Goal: Information Seeking & Learning: Understand process/instructions

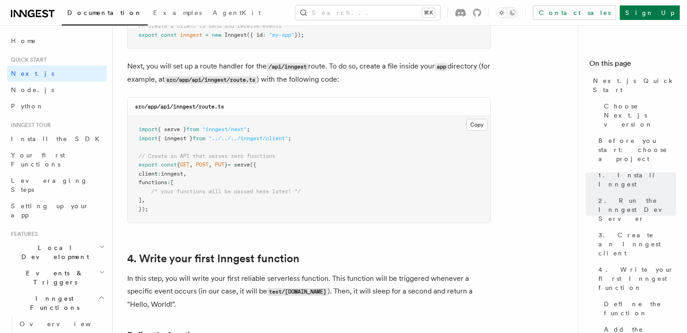
scroll to position [1270, 0]
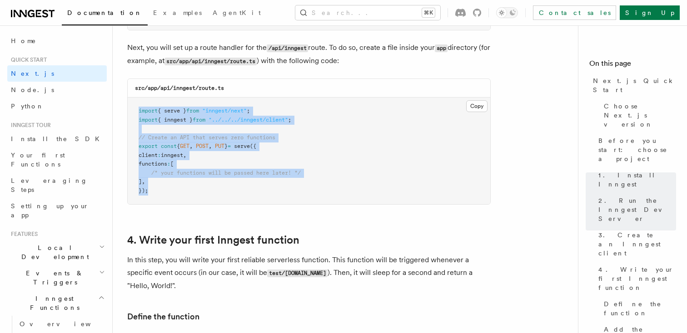
drag, startPoint x: 137, startPoint y: 108, endPoint x: 233, endPoint y: 204, distance: 135.6
click at [233, 204] on pre "import { serve } from "inngest/next" ; import { inngest } from "../../../innges…" at bounding box center [309, 151] width 363 height 107
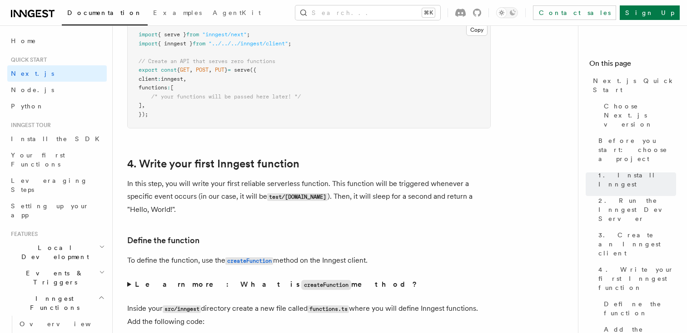
scroll to position [1392, 0]
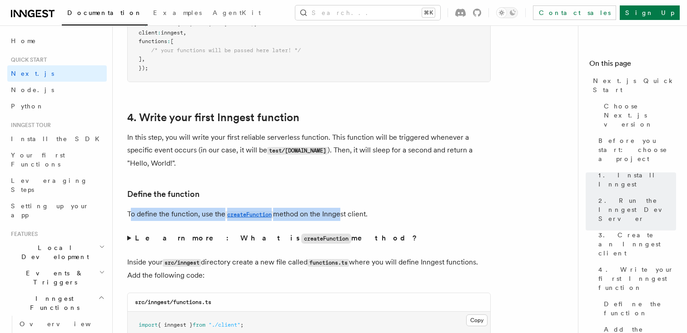
drag, startPoint x: 132, startPoint y: 216, endPoint x: 340, endPoint y: 216, distance: 207.6
click at [340, 216] on p "To define the function, use the createFunction method on the Inngest client." at bounding box center [308, 214] width 363 height 13
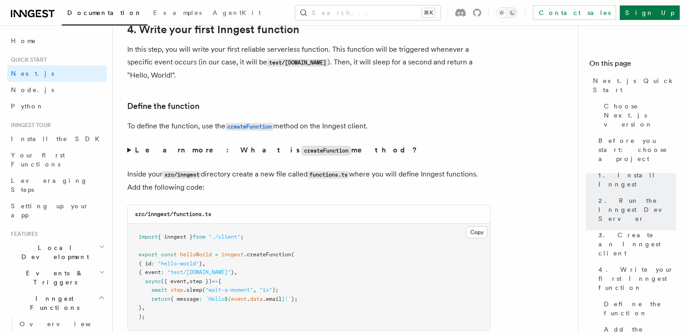
scroll to position [1498, 0]
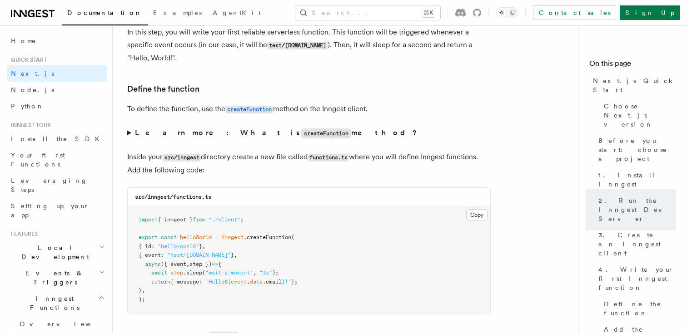
drag, startPoint x: 131, startPoint y: 159, endPoint x: 248, endPoint y: 178, distance: 118.2
click at [248, 177] on p "Inside your src/inngest directory create a new file called functions.ts where y…" at bounding box center [308, 164] width 363 height 26
drag, startPoint x: 213, startPoint y: 159, endPoint x: 363, endPoint y: 162, distance: 150.4
click at [363, 162] on p "Inside your src/inngest directory create a new file called functions.ts where y…" at bounding box center [308, 164] width 363 height 26
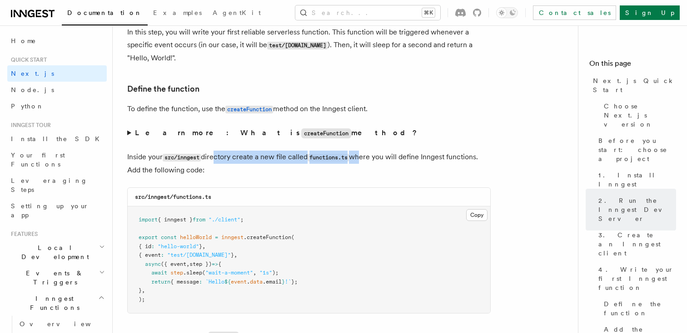
click at [363, 162] on p "Inside your src/inngest directory create a new file called functions.ts where y…" at bounding box center [308, 164] width 363 height 26
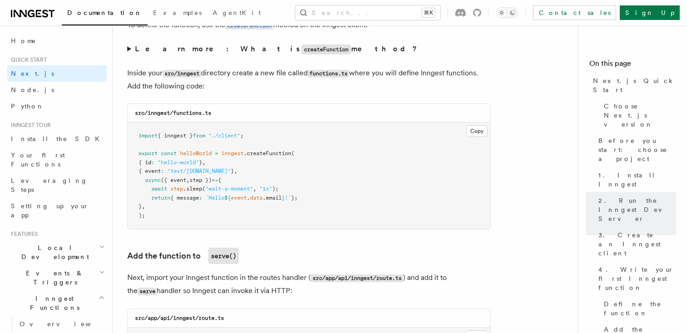
scroll to position [1583, 0]
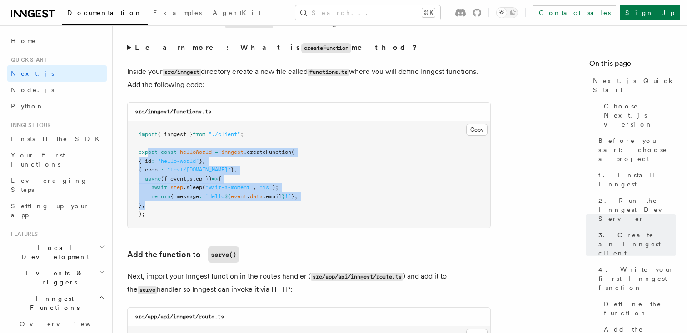
drag, startPoint x: 147, startPoint y: 155, endPoint x: 231, endPoint y: 210, distance: 100.7
click at [231, 210] on pre "import { inngest } from "./client" ; export const helloWorld = inngest .createF…" at bounding box center [309, 174] width 363 height 107
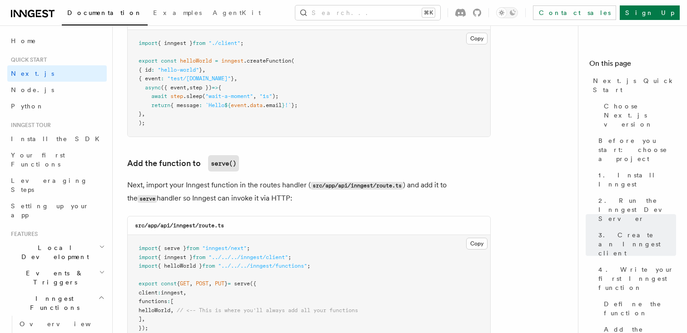
scroll to position [1675, 0]
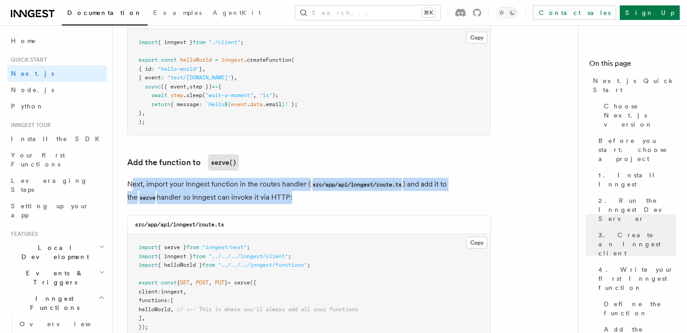
drag, startPoint x: 132, startPoint y: 189, endPoint x: 256, endPoint y: 212, distance: 126.1
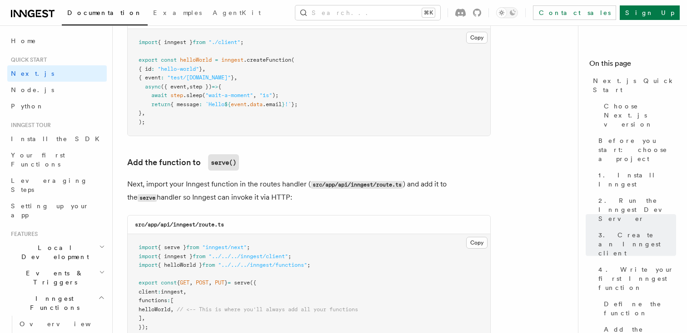
click at [285, 159] on h3 "Add the function to serve()" at bounding box center [308, 162] width 363 height 16
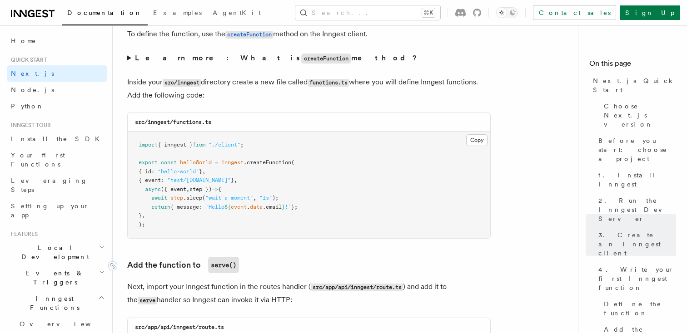
scroll to position [1569, 0]
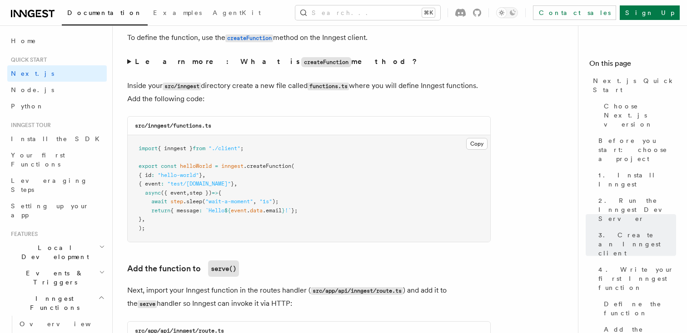
click at [128, 66] on summary "Learn more: What is createFunction method?" at bounding box center [308, 61] width 363 height 13
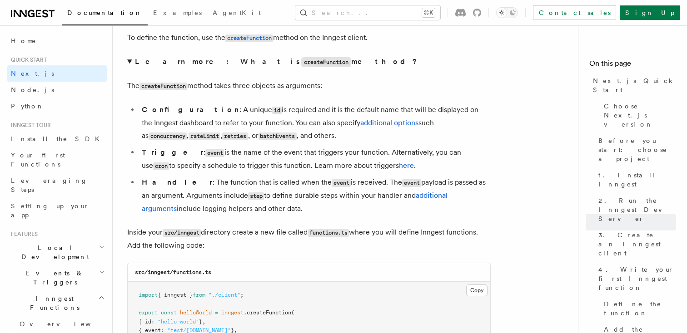
click at [128, 66] on summary "Learn more: What is createFunction method?" at bounding box center [308, 61] width 363 height 13
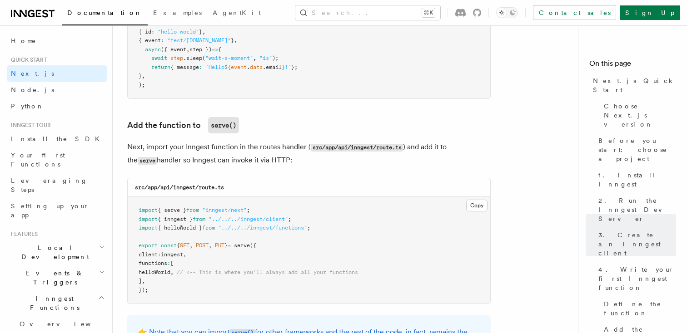
scroll to position [1721, 0]
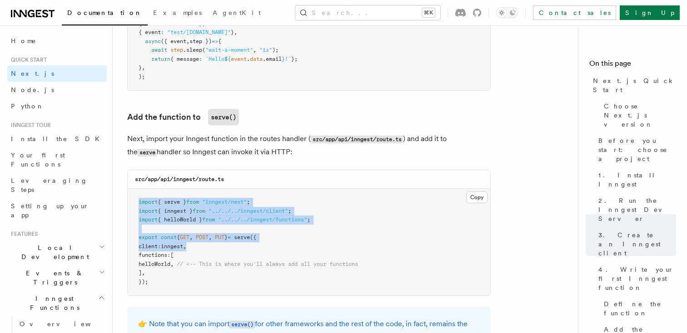
drag, startPoint x: 142, startPoint y: 191, endPoint x: 215, endPoint y: 251, distance: 94.6
click at [215, 251] on pre "import { serve } from "inngest/next" ; import { inngest } from "../../../innges…" at bounding box center [309, 242] width 363 height 107
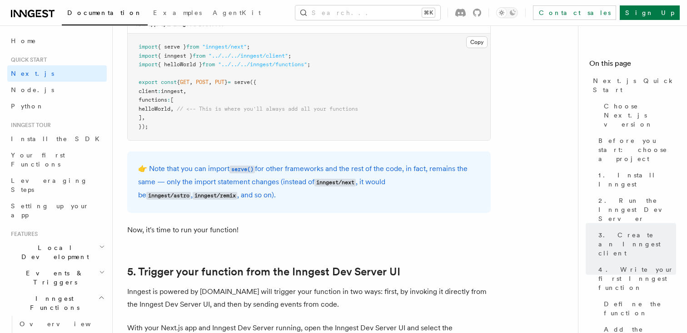
scroll to position [1880, 0]
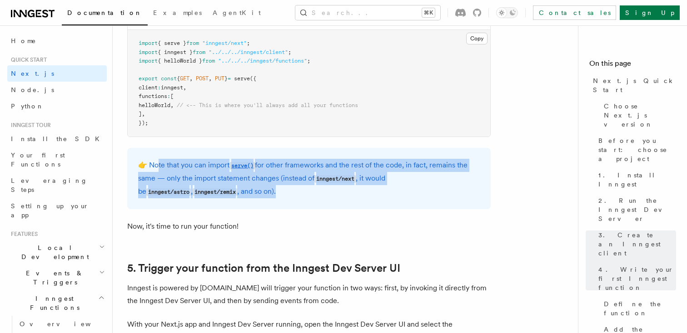
drag, startPoint x: 157, startPoint y: 168, endPoint x: 267, endPoint y: 198, distance: 113.8
click at [267, 198] on p "👉 Note that you can import serve() for other frameworks and the rest of the cod…" at bounding box center [309, 179] width 342 height 40
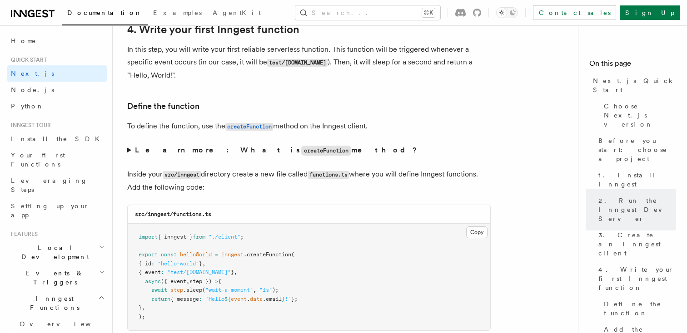
scroll to position [1438, 0]
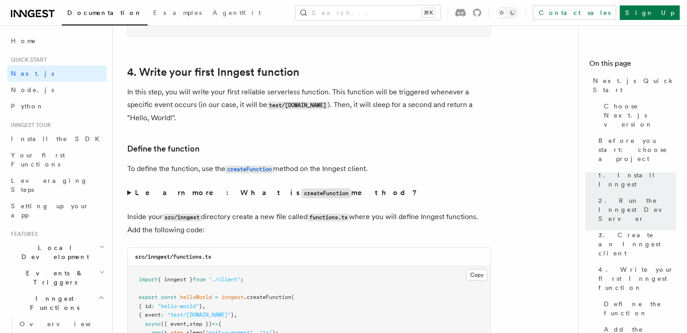
drag, startPoint x: 139, startPoint y: 224, endPoint x: 257, endPoint y: 231, distance: 118.4
click at [257, 231] on p "Inside your src/inngest directory create a new file called functions.ts where y…" at bounding box center [308, 224] width 363 height 26
drag, startPoint x: 248, startPoint y: 219, endPoint x: 502, endPoint y: 219, distance: 253.0
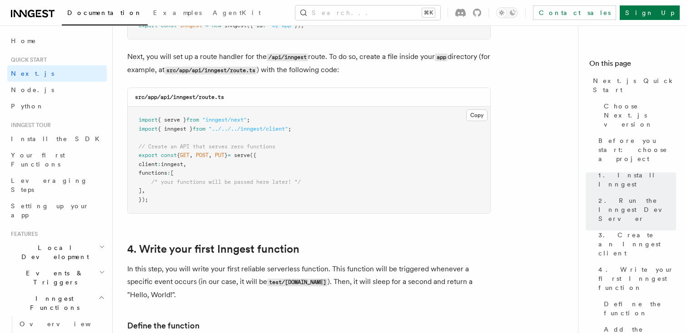
scroll to position [1260, 0]
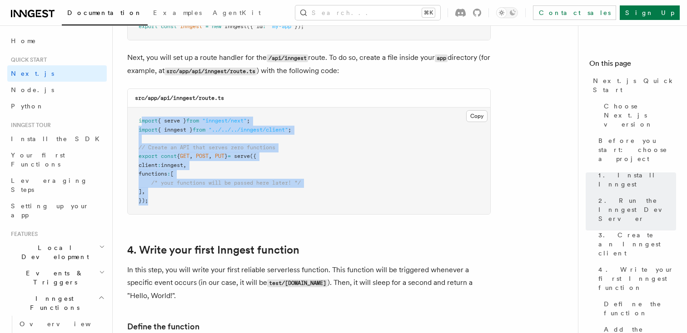
drag, startPoint x: 141, startPoint y: 123, endPoint x: 222, endPoint y: 208, distance: 117.3
click at [222, 208] on pre "import { serve } from "inngest/next" ; import { inngest } from "../../../innges…" at bounding box center [309, 161] width 363 height 107
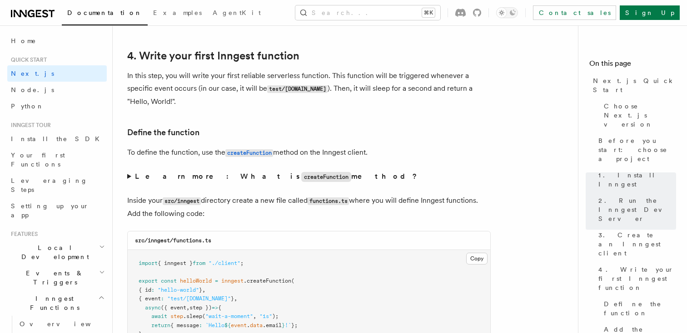
scroll to position [1481, 0]
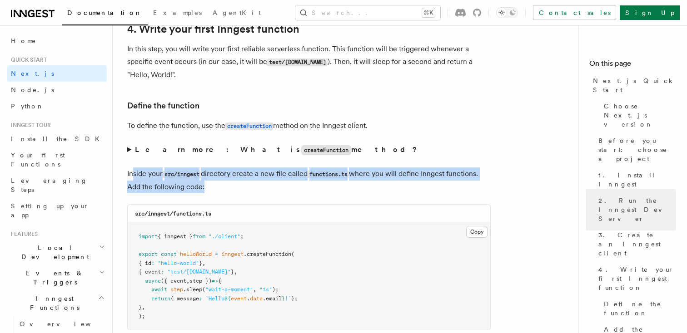
drag, startPoint x: 132, startPoint y: 176, endPoint x: 263, endPoint y: 199, distance: 133.2
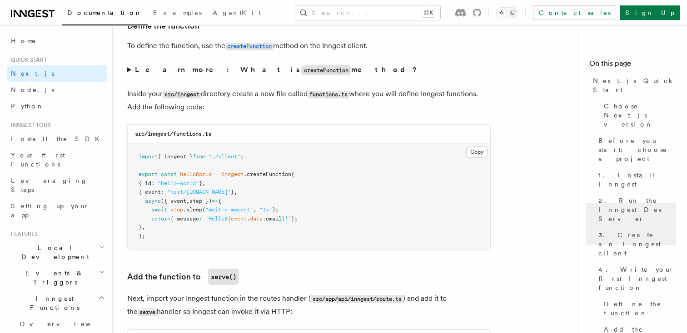
scroll to position [1562, 0]
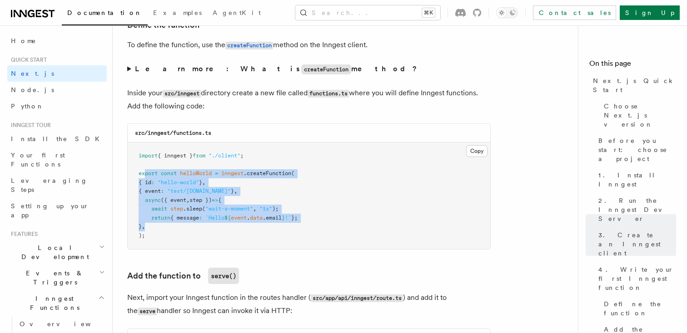
drag, startPoint x: 144, startPoint y: 178, endPoint x: 243, endPoint y: 228, distance: 110.7
click at [243, 228] on pre "import { inngest } from "./client" ; export const helloWorld = inngest .createF…" at bounding box center [309, 196] width 363 height 107
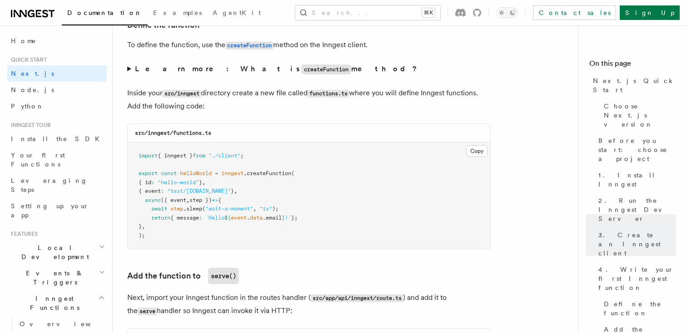
click at [195, 221] on span "{ message" at bounding box center [184, 218] width 29 height 6
click at [222, 221] on span "`Hello" at bounding box center [214, 218] width 19 height 6
click at [244, 221] on span "event" at bounding box center [239, 218] width 16 height 6
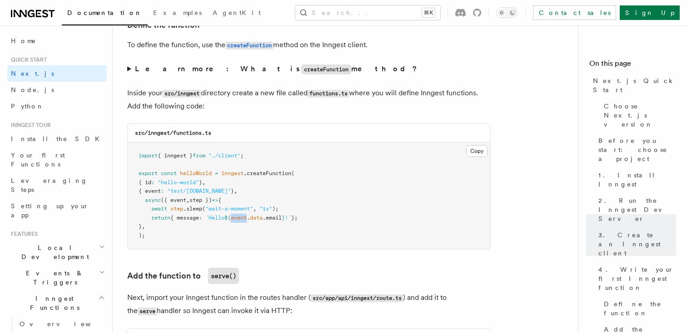
click at [244, 221] on span "event" at bounding box center [239, 218] width 16 height 6
click at [262, 221] on span "data" at bounding box center [256, 218] width 13 height 6
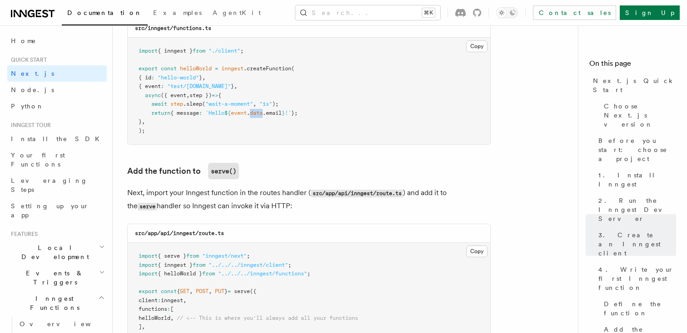
scroll to position [1670, 0]
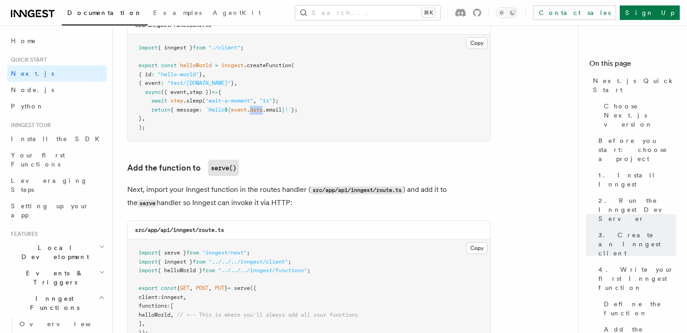
drag, startPoint x: 127, startPoint y: 190, endPoint x: 276, endPoint y: 205, distance: 149.3
click at [273, 204] on p "Next, import your Inngest function in the routes handler ( src/app/api/inngest/…" at bounding box center [308, 197] width 363 height 26
click at [276, 205] on p "Next, import your Inngest function in the routes handler ( src/app/api/inngest/…" at bounding box center [308, 197] width 363 height 26
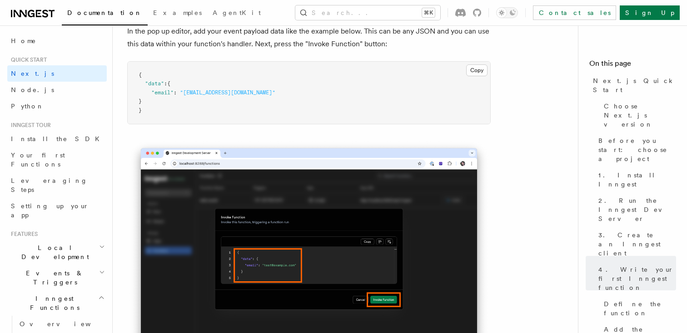
scroll to position [385, 0]
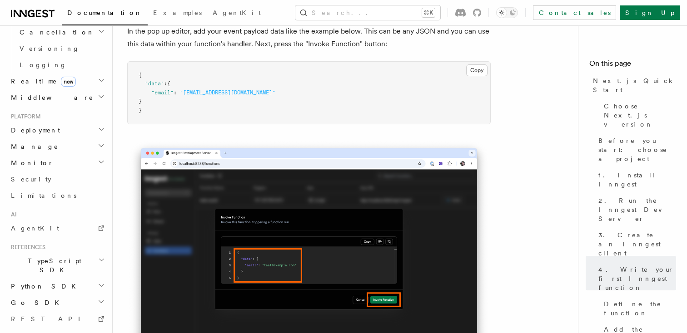
click at [65, 253] on h2 "TypeScript SDK" at bounding box center [56, 265] width 99 height 25
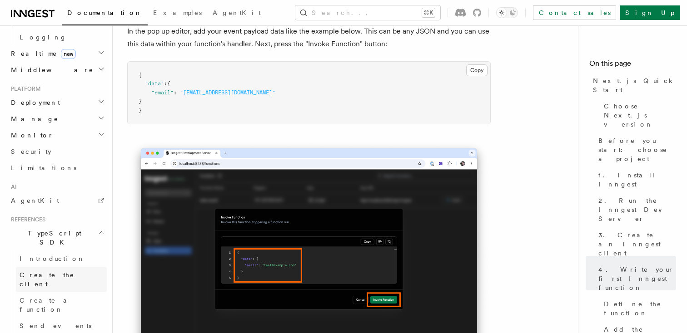
click at [46, 272] on span "Create the client" at bounding box center [47, 280] width 55 height 16
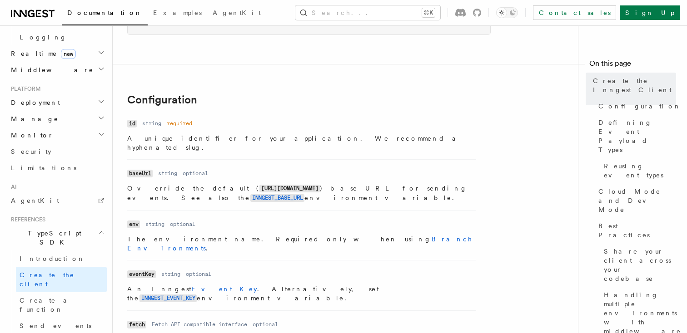
scroll to position [155, 0]
click at [51, 297] on span "Create a function" at bounding box center [47, 305] width 54 height 16
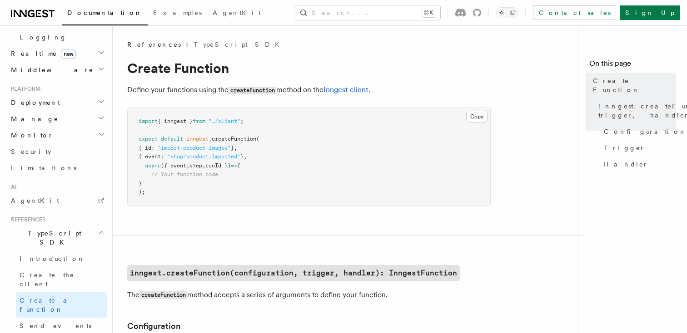
drag, startPoint x: 145, startPoint y: 143, endPoint x: 208, endPoint y: 186, distance: 75.7
click at [207, 186] on pre "import { inngest } from "./client" ; export default inngest .createFunction ( {…" at bounding box center [309, 157] width 363 height 98
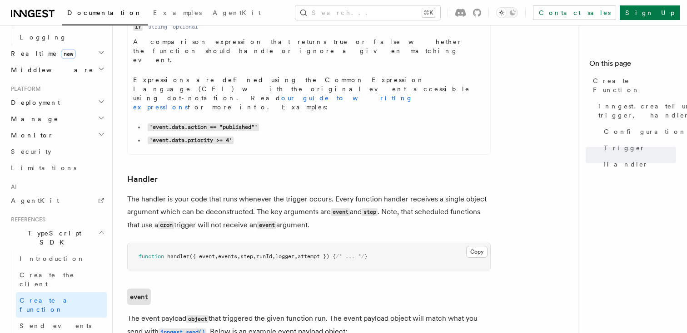
scroll to position [1530, 0]
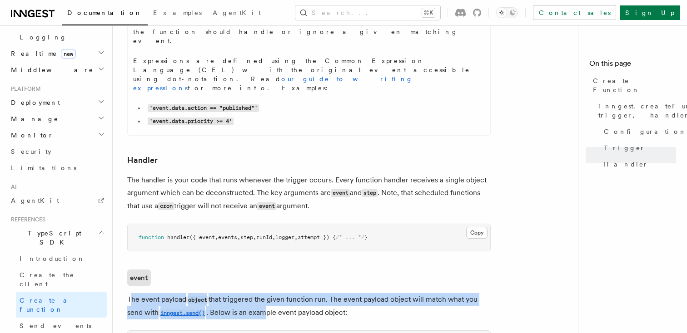
drag, startPoint x: 131, startPoint y: 126, endPoint x: 270, endPoint y: 134, distance: 139.7
click at [270, 293] on p "The event payload object that triggered the given function run. The event paylo…" at bounding box center [308, 306] width 363 height 26
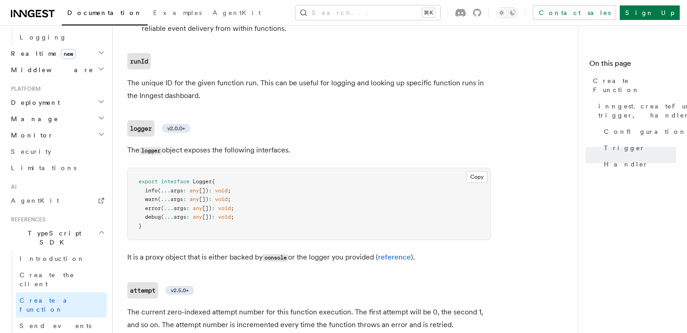
scroll to position [2172, 0]
click at [52, 323] on span "Send events" at bounding box center [56, 326] width 72 height 7
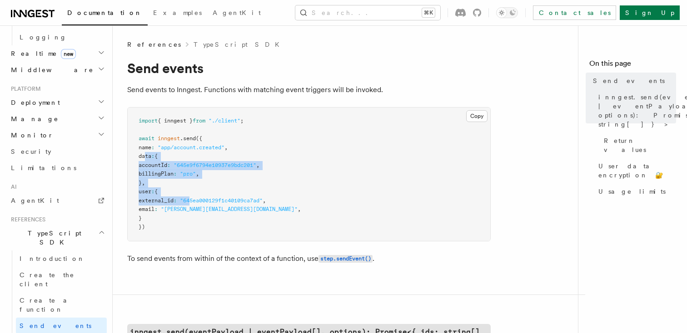
drag, startPoint x: 157, startPoint y: 173, endPoint x: 204, endPoint y: 201, distance: 55.0
click at [204, 201] on code "import { inngest } from "./client" ; await inngest .send ({ name : "app/account…" at bounding box center [220, 174] width 162 height 113
click at [204, 201] on span ""645ea000129f1c40109ca7ad"" at bounding box center [221, 201] width 83 height 6
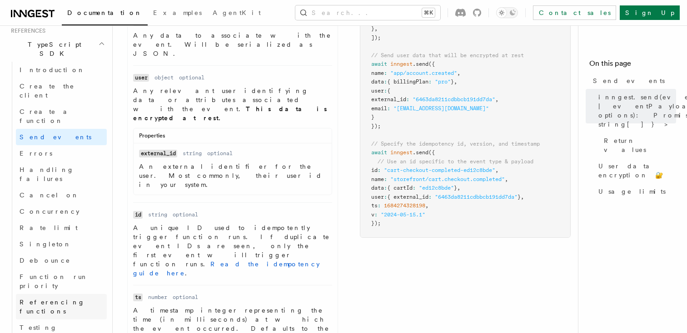
scroll to position [603, 0]
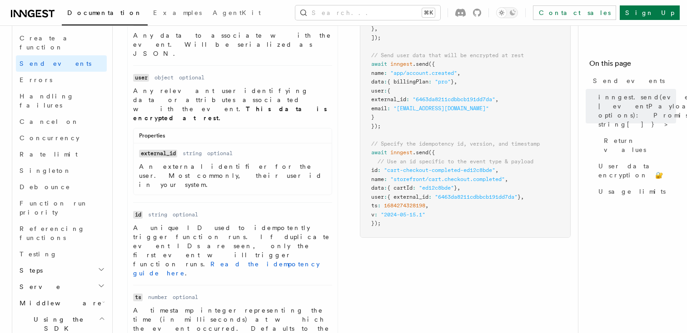
scroll to position [686, 0]
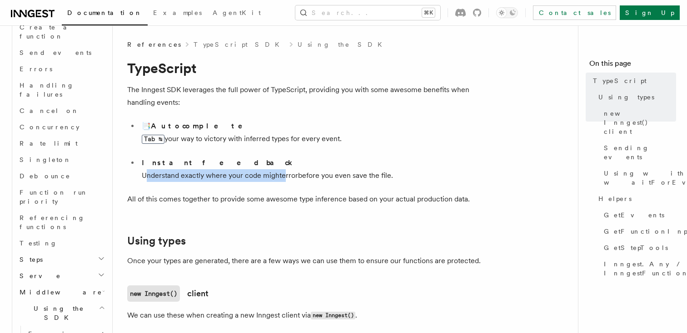
drag, startPoint x: 140, startPoint y: 180, endPoint x: 286, endPoint y: 180, distance: 146.3
click at [286, 180] on li "Instant feedback Understand exactly where your code might error before you even…" at bounding box center [315, 169] width 352 height 25
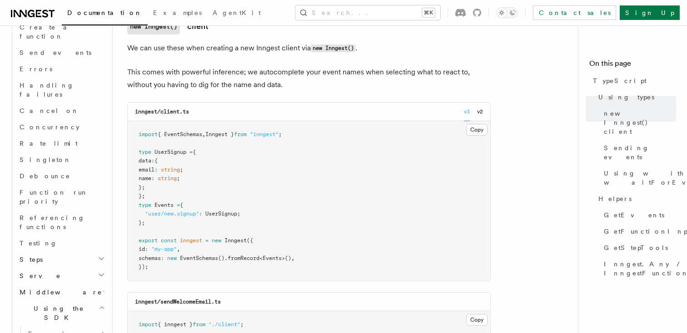
scroll to position [269, 0]
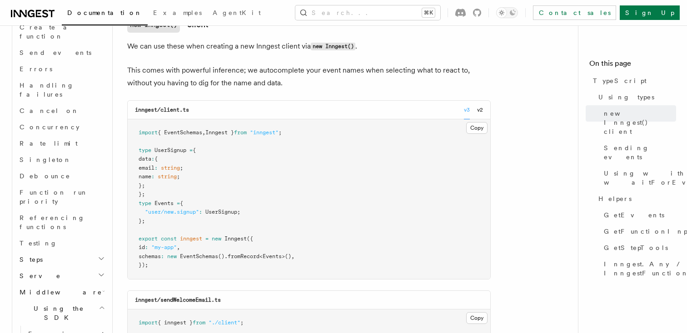
click at [194, 136] on span "{ EventSchemas" at bounding box center [180, 132] width 45 height 6
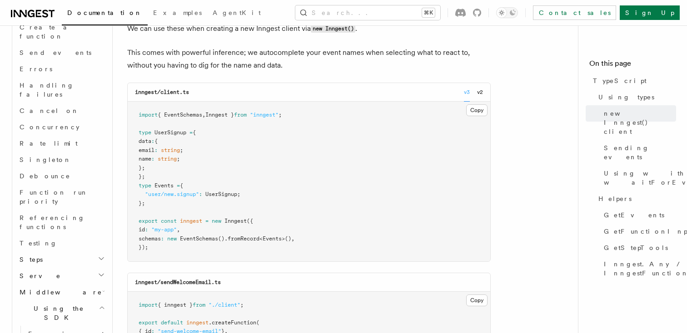
scroll to position [289, 0]
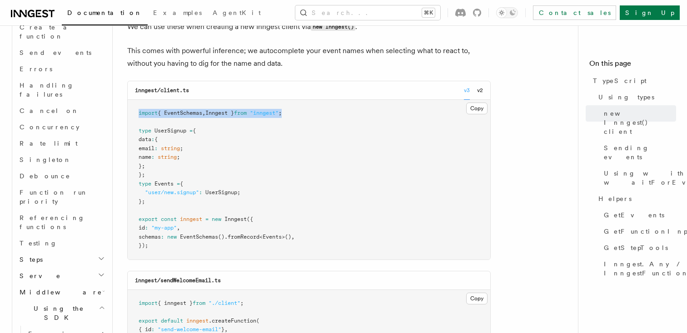
drag, startPoint x: 139, startPoint y: 114, endPoint x: 316, endPoint y: 113, distance: 176.3
click at [316, 113] on pre "import { EventSchemas , Inngest } from "inngest" ; type UserSignup = { data : {…" at bounding box center [309, 180] width 363 height 160
copy span "import { EventSchemas , Inngest } from "inngest" ;"
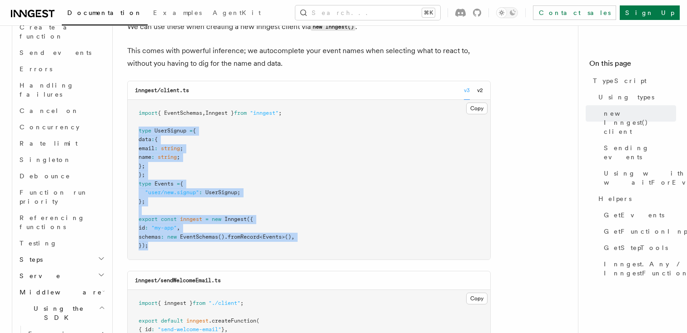
drag, startPoint x: 149, startPoint y: 246, endPoint x: 135, endPoint y: 134, distance: 113.0
click at [135, 134] on pre "import { EventSchemas , Inngest } from "inngest" ; type UserSignup = { data : {…" at bounding box center [309, 180] width 363 height 160
copy code "type UserSignup = { data : { email : string ; name : string ; }; }; type Events…"
